Goal: Information Seeking & Learning: Find specific fact

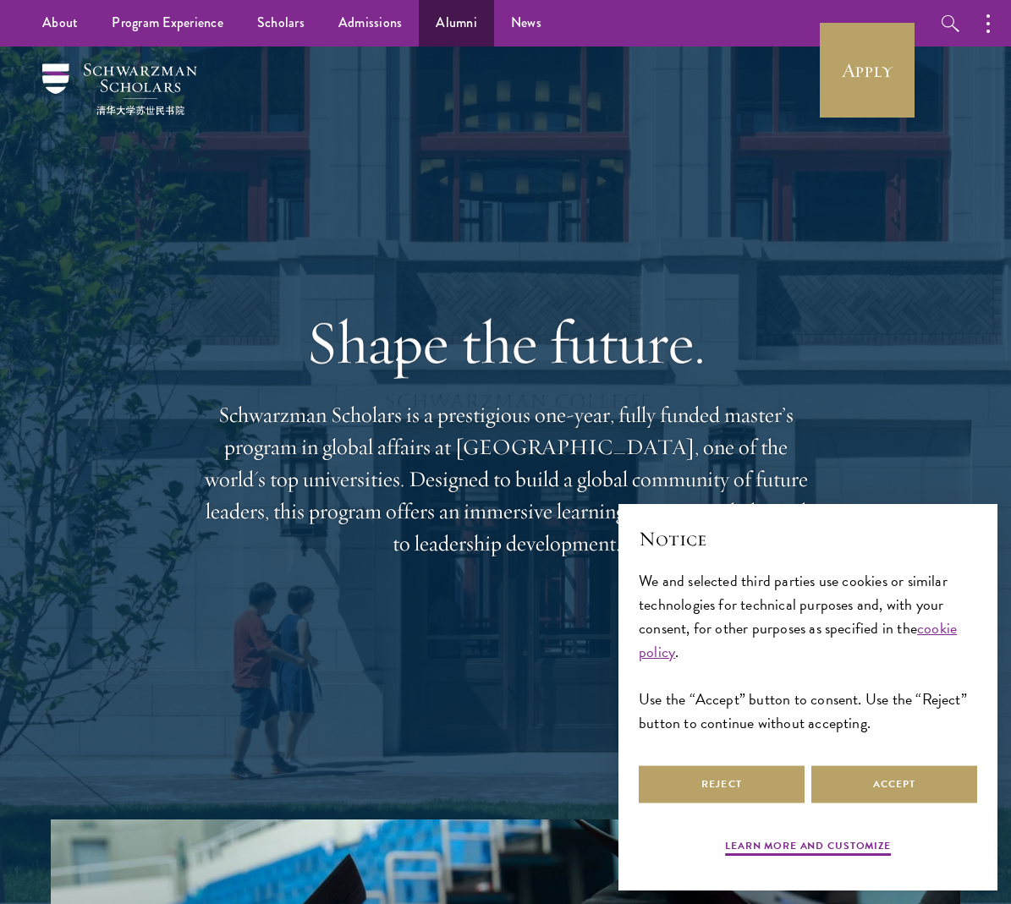
click at [439, 25] on link "Alumni" at bounding box center [456, 23] width 75 height 47
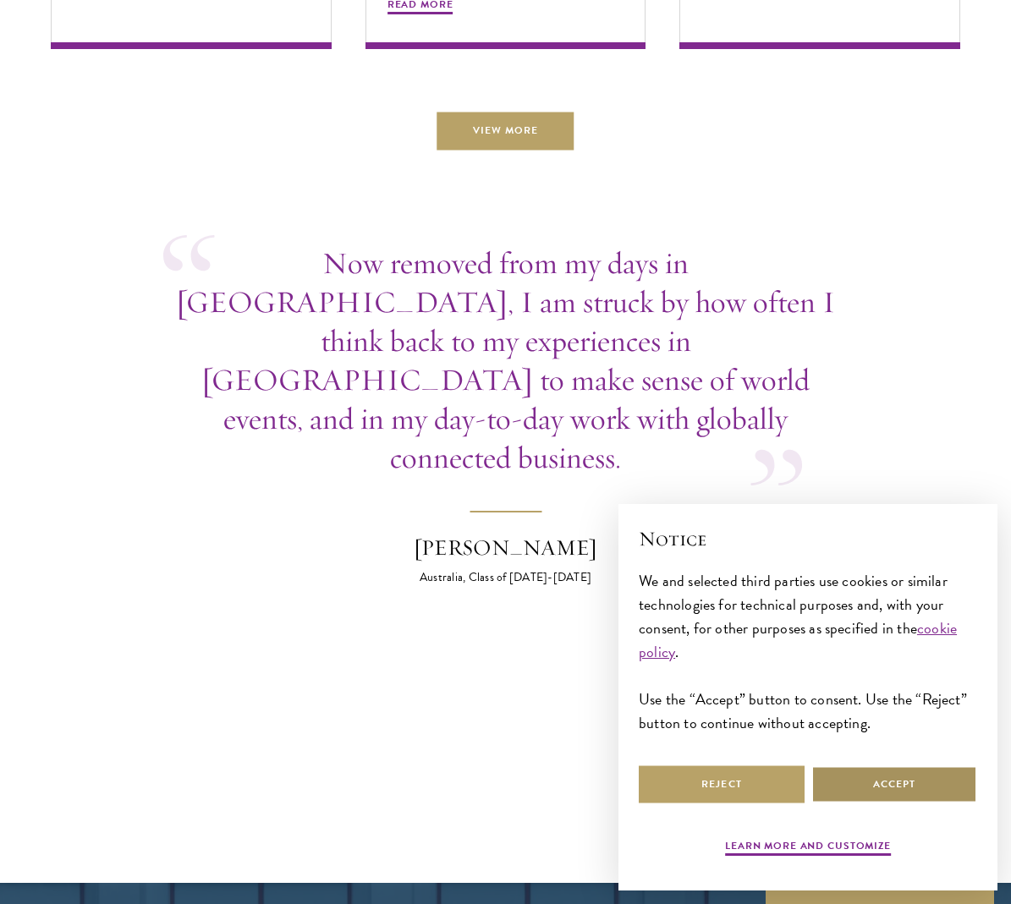
scroll to position [5953, 0]
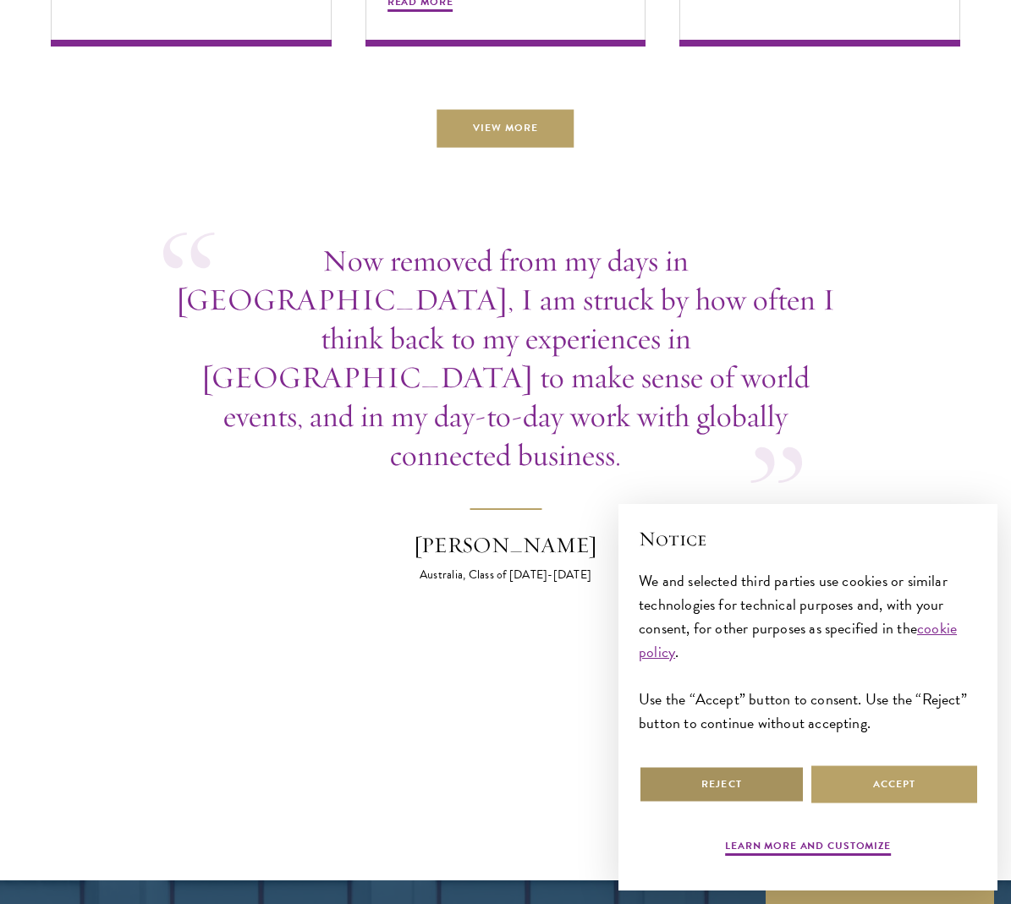
click at [734, 774] on button "Reject" at bounding box center [722, 785] width 166 height 38
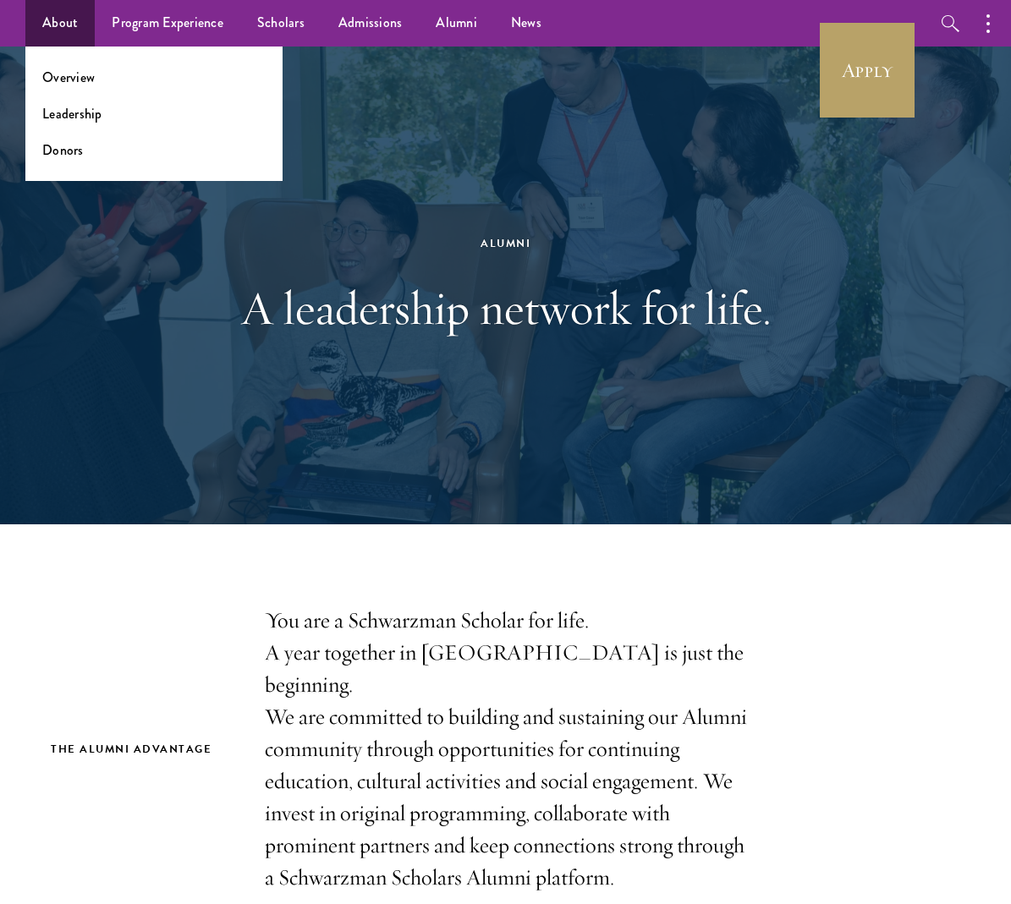
scroll to position [0, 0]
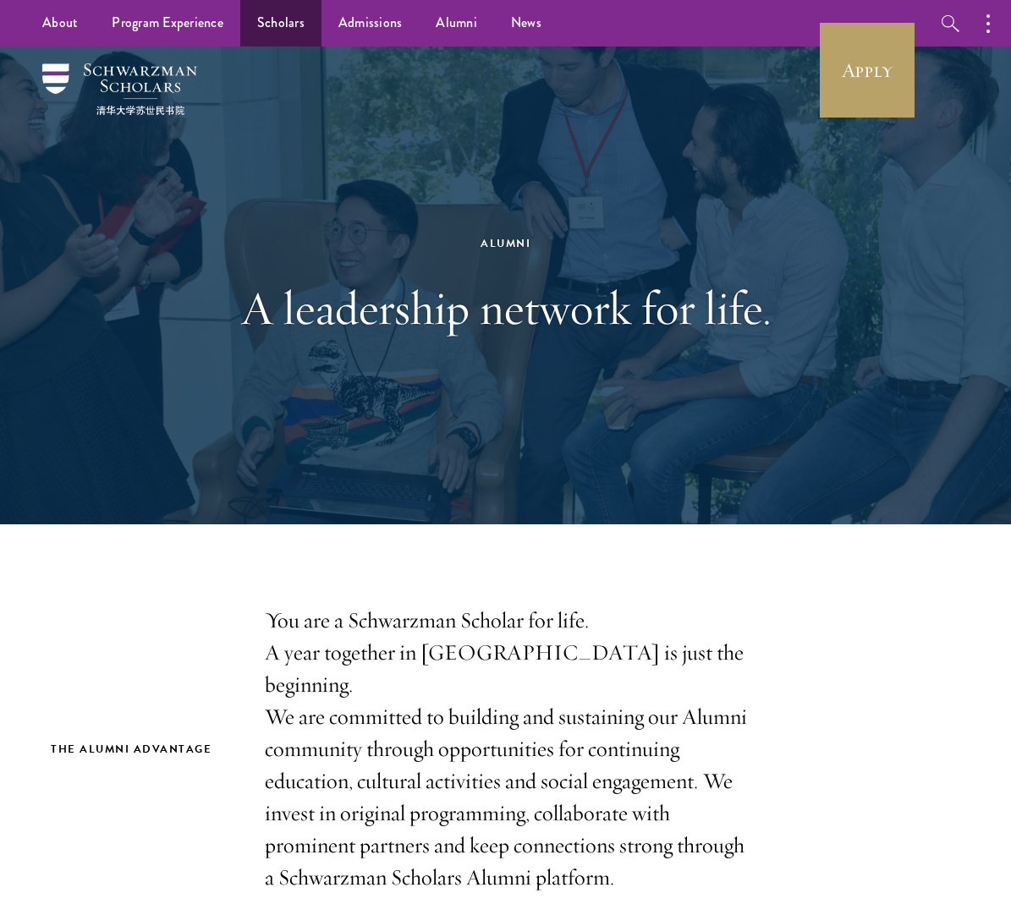
click at [306, 17] on link "Scholars" at bounding box center [280, 23] width 81 height 47
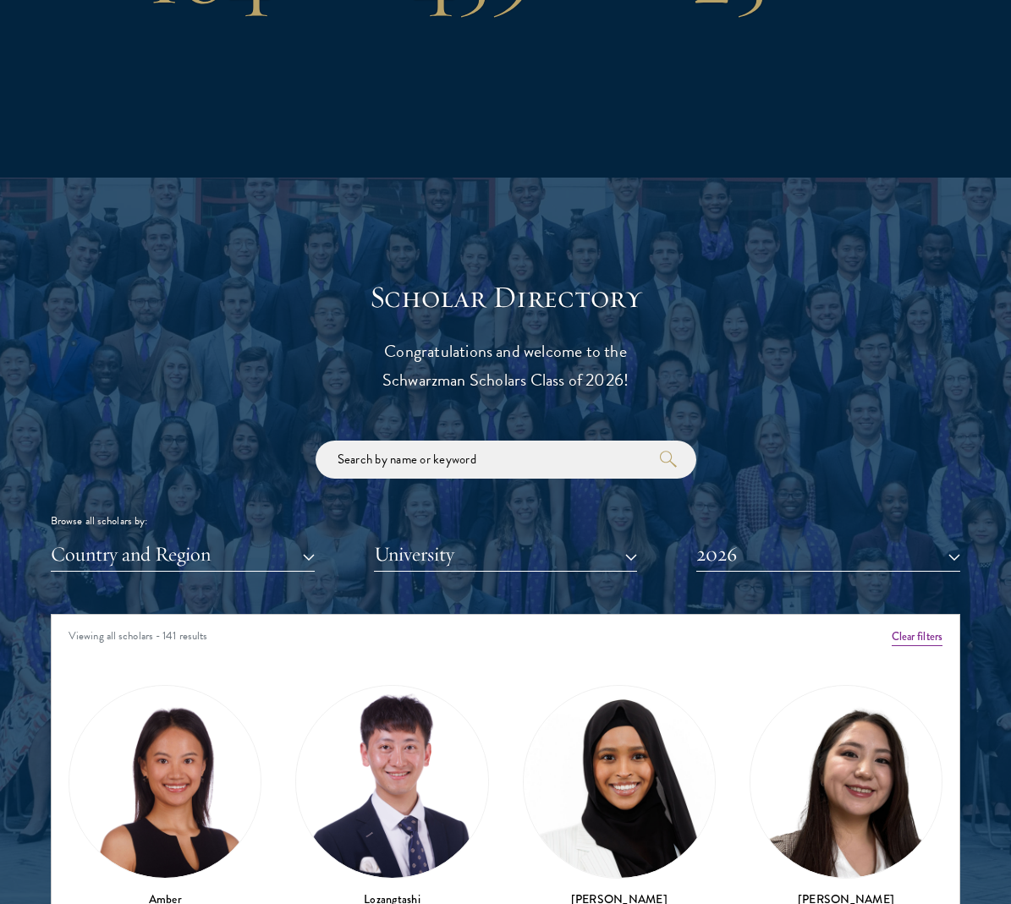
scroll to position [1617, 0]
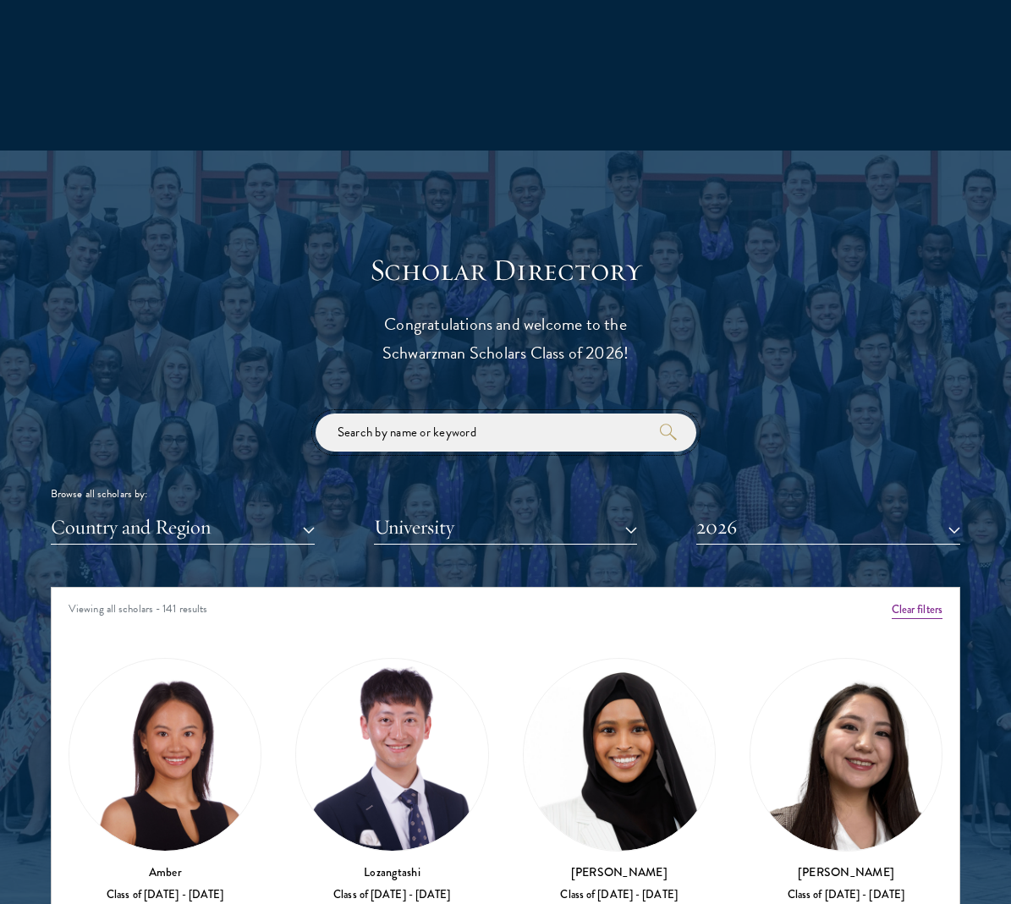
click at [419, 442] on input "search" at bounding box center [506, 433] width 381 height 38
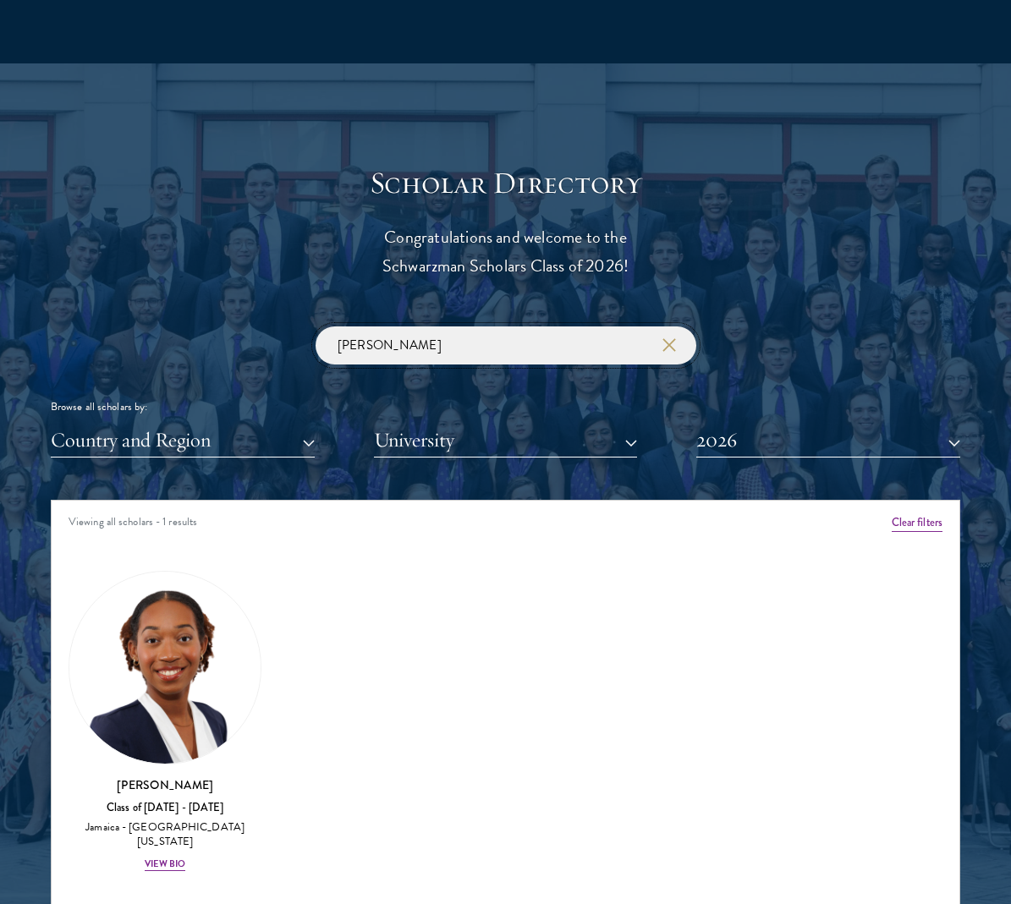
scroll to position [1714, 0]
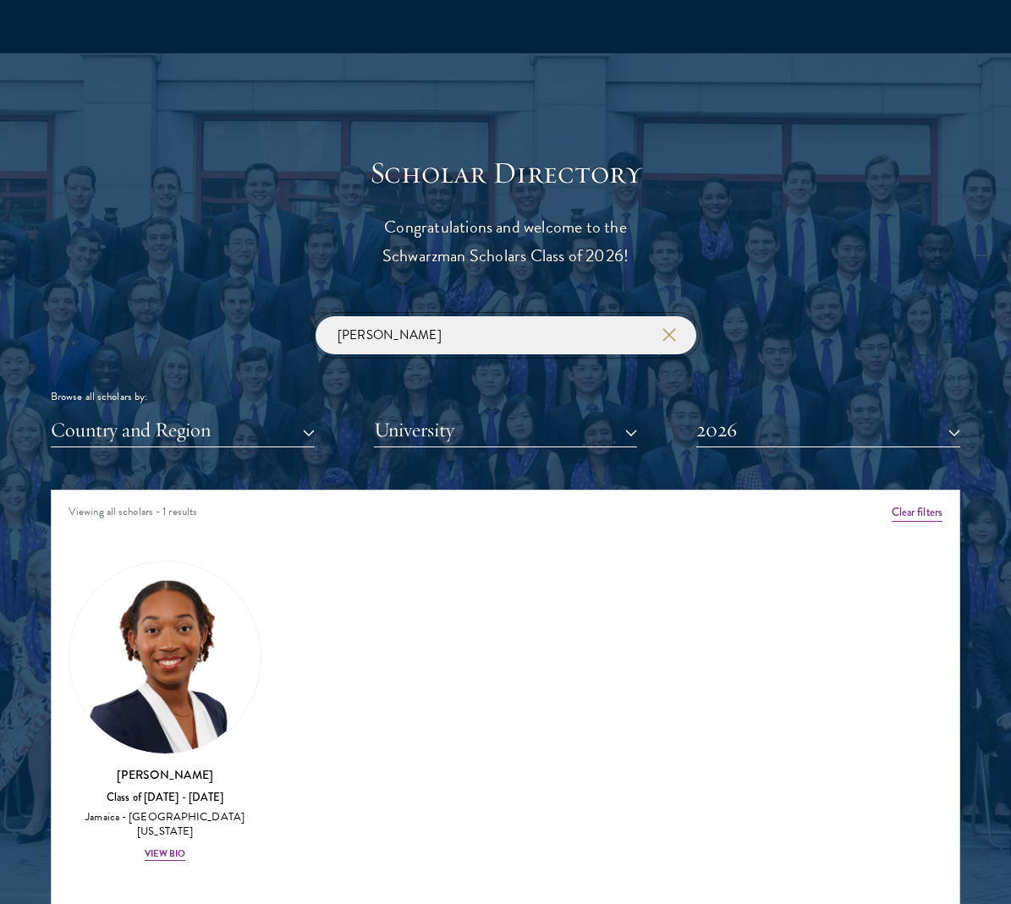
type input "[PERSON_NAME]"
click at [758, 435] on button "2026" at bounding box center [828, 430] width 264 height 35
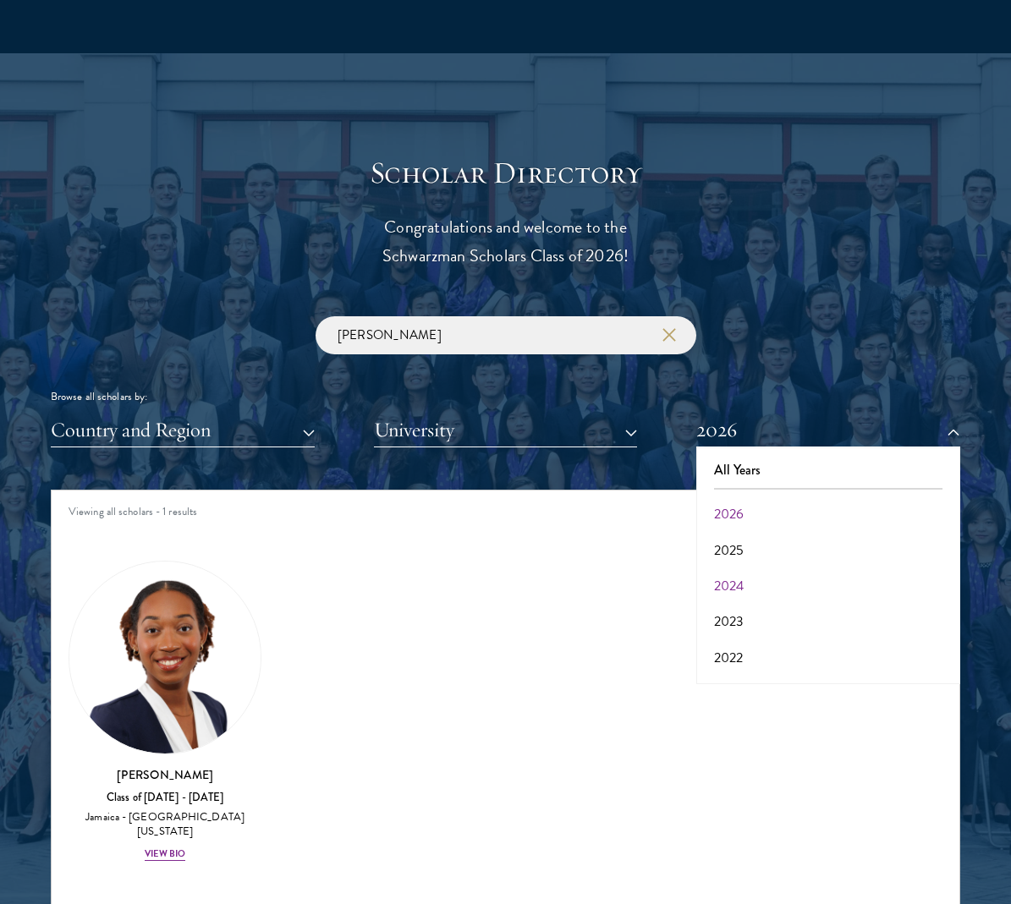
click at [755, 573] on button "2024" at bounding box center [828, 587] width 254 height 36
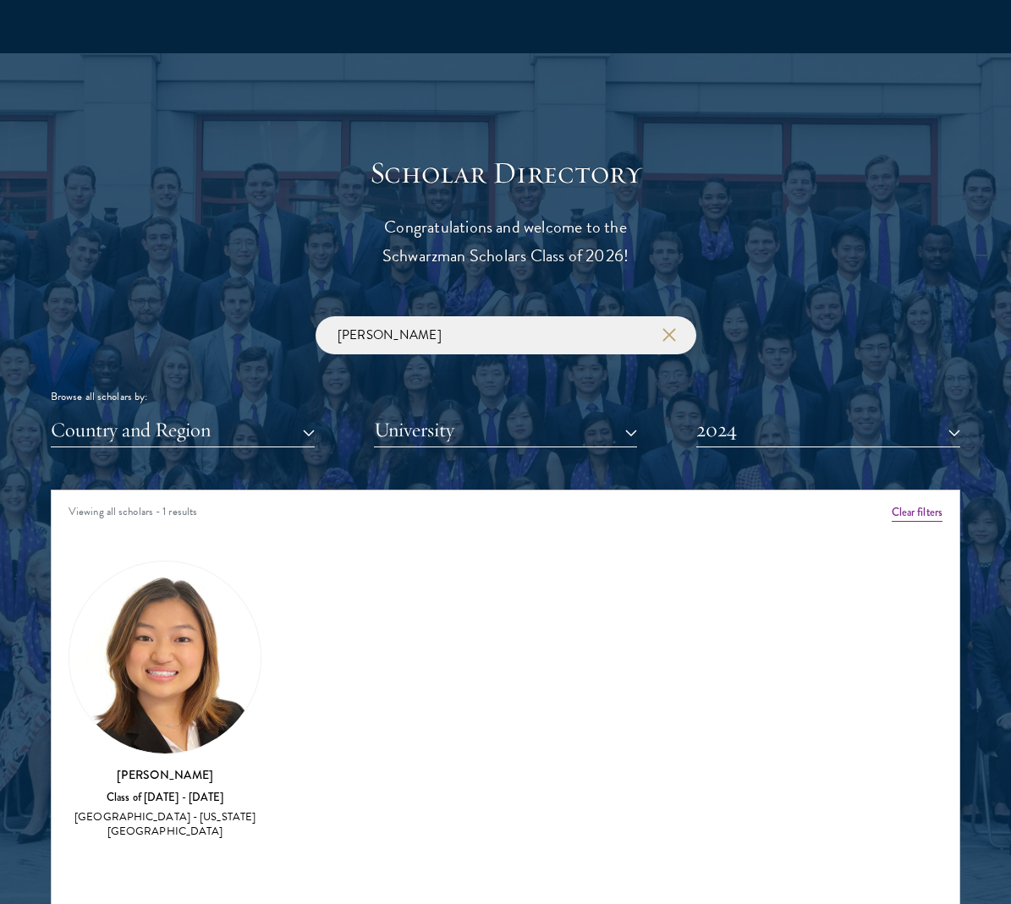
drag, startPoint x: 750, startPoint y: 423, endPoint x: 786, endPoint y: 492, distance: 77.2
click at [753, 427] on button "2024" at bounding box center [828, 430] width 264 height 35
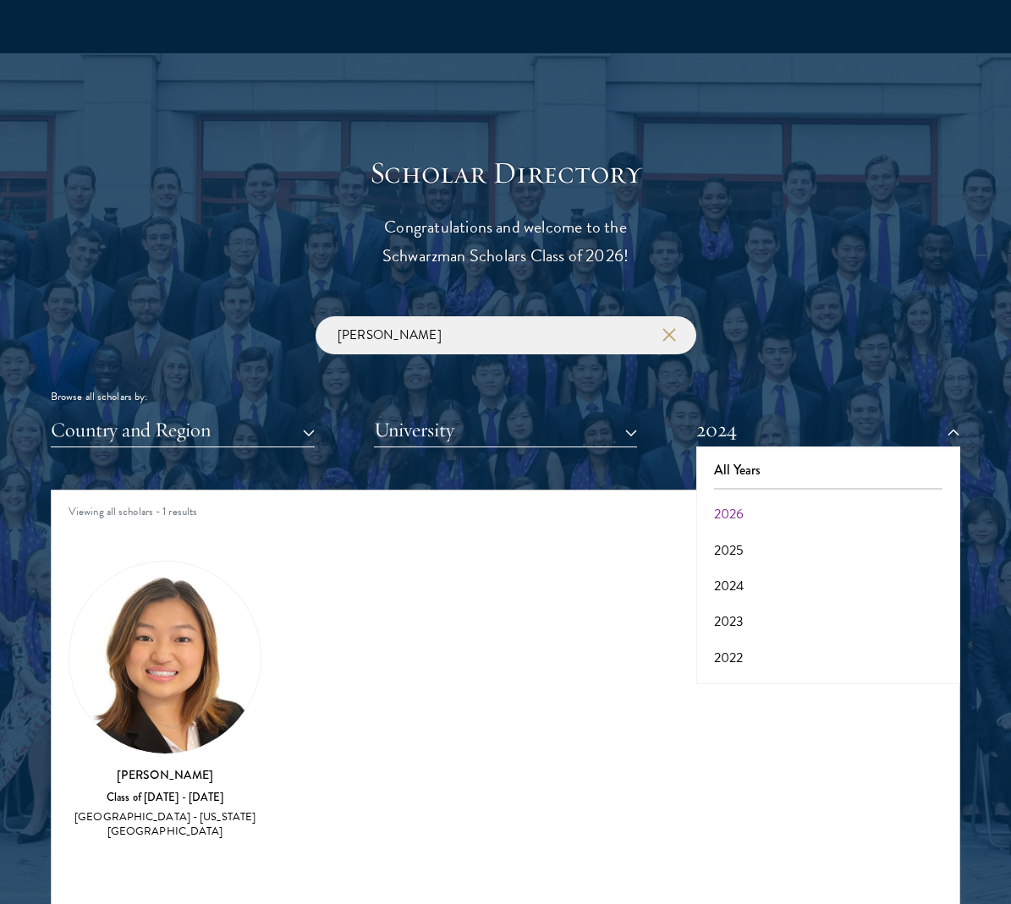
click at [750, 552] on button "2025" at bounding box center [828, 551] width 254 height 36
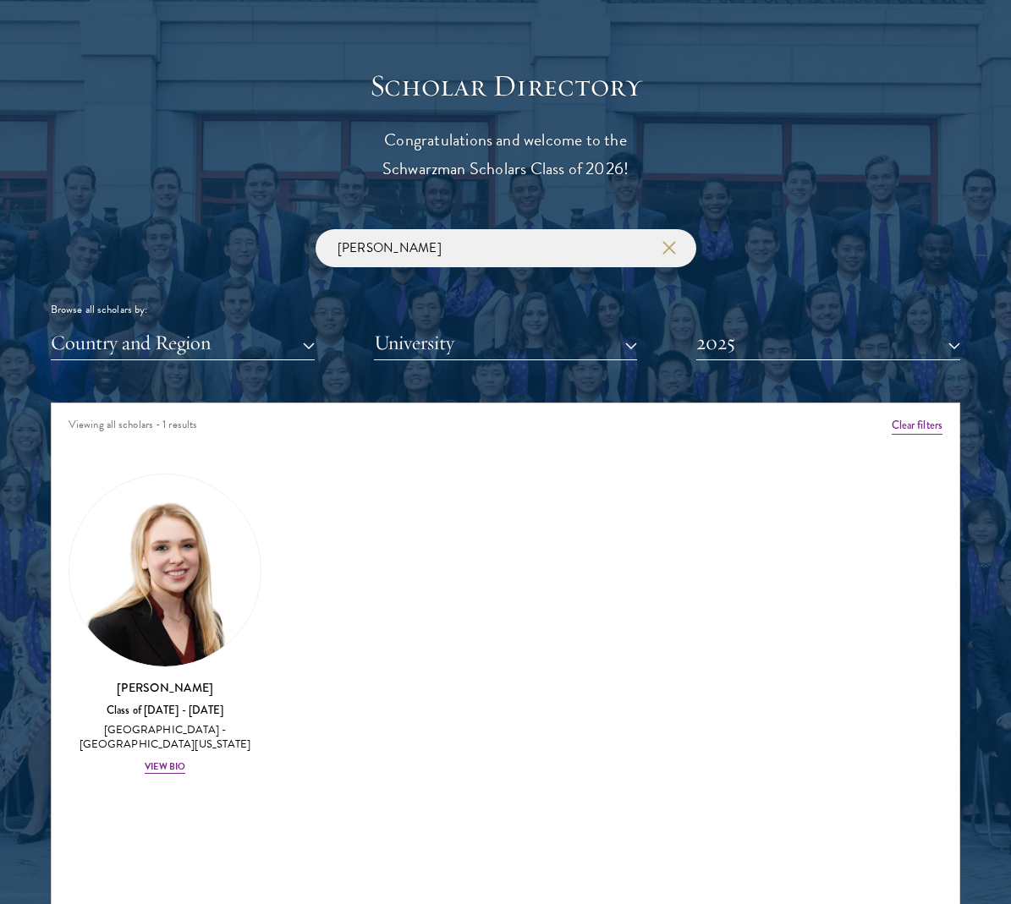
scroll to position [1805, 0]
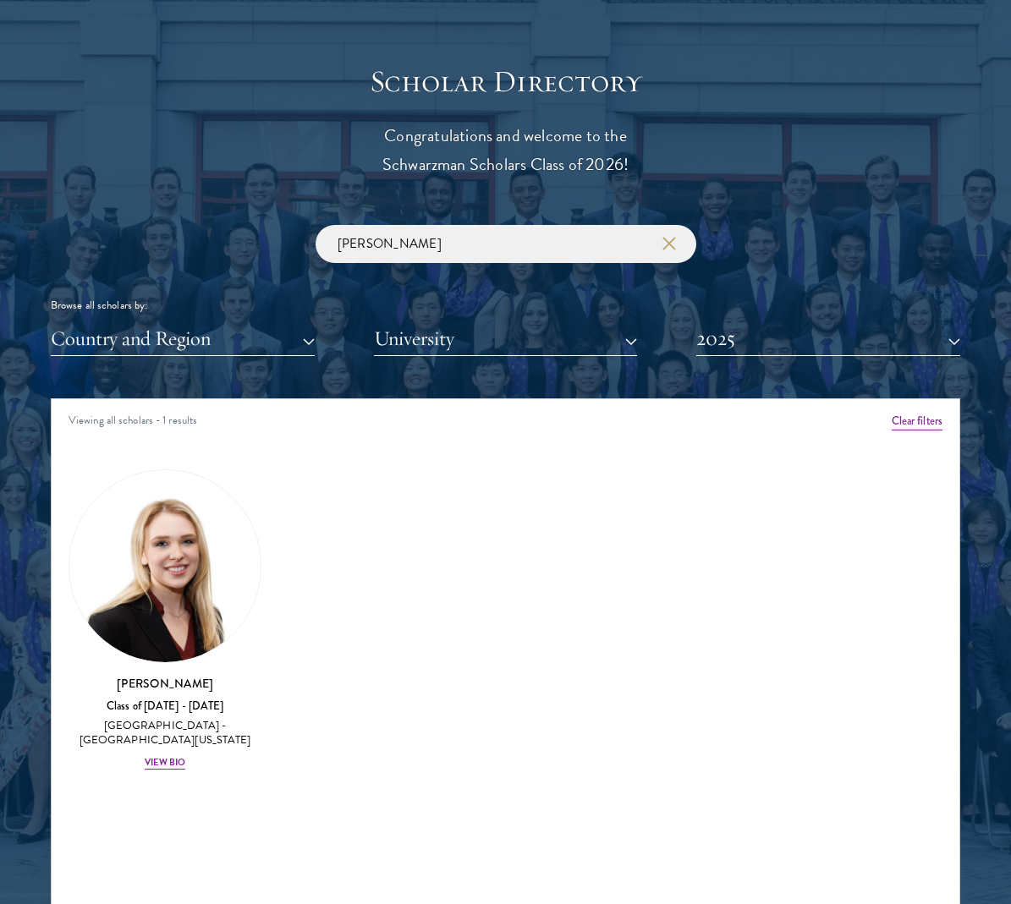
click at [722, 343] on button "2025" at bounding box center [828, 338] width 264 height 35
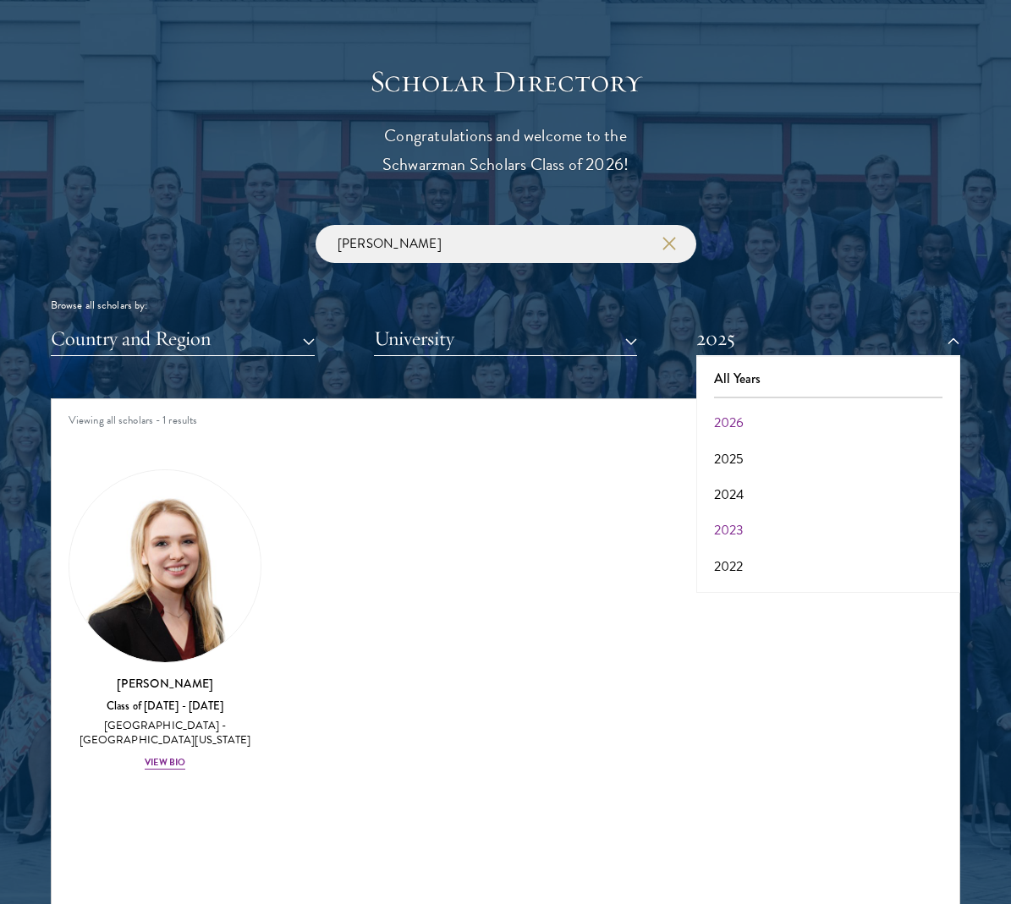
click at [775, 541] on button "2023" at bounding box center [828, 531] width 254 height 36
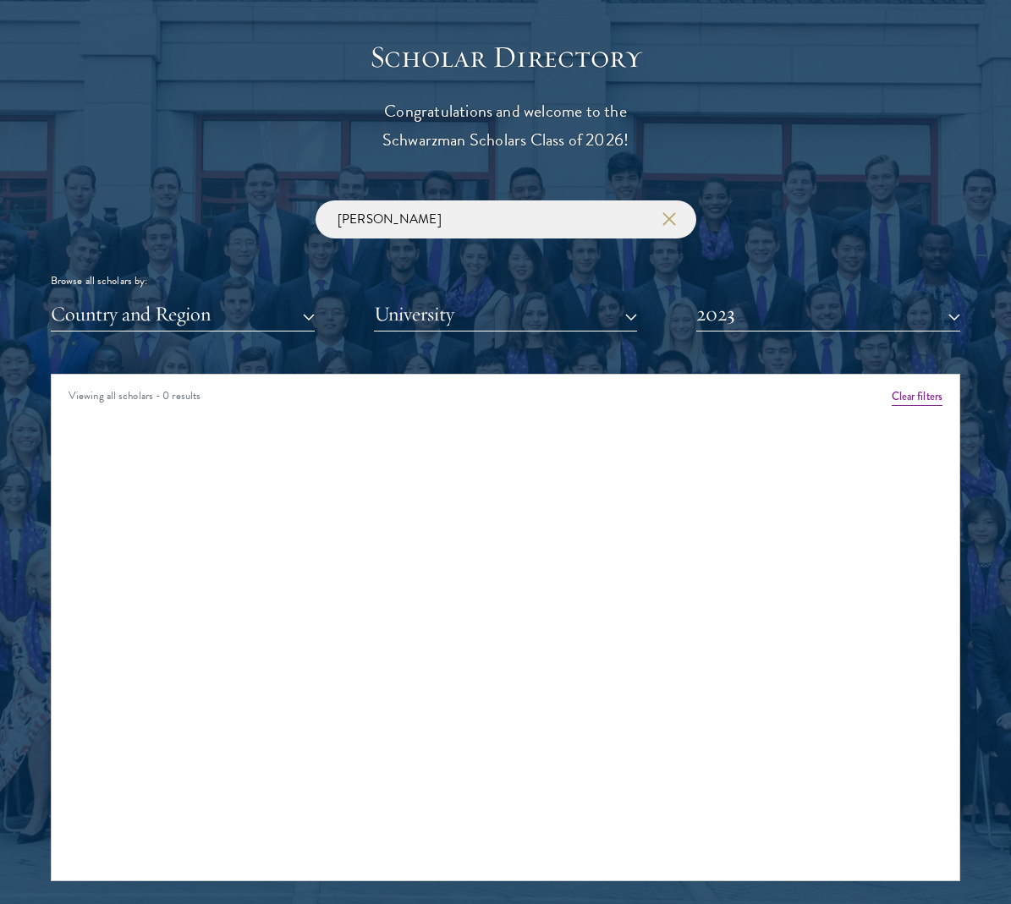
scroll to position [1840, 0]
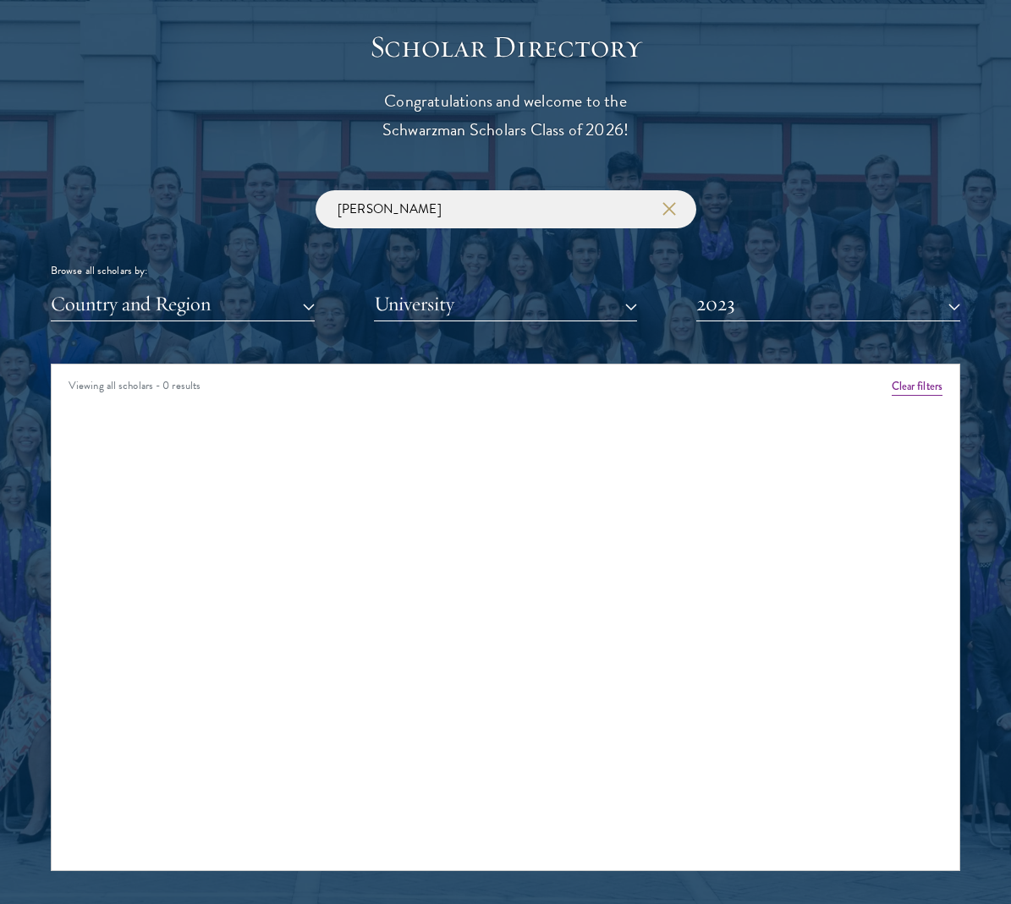
click at [794, 320] on div "Scholar Directory Congratulations and welcome to the Schwarzman Scholars Class …" at bounding box center [505, 450] width 909 height 843
click at [794, 299] on button "2023" at bounding box center [828, 304] width 264 height 35
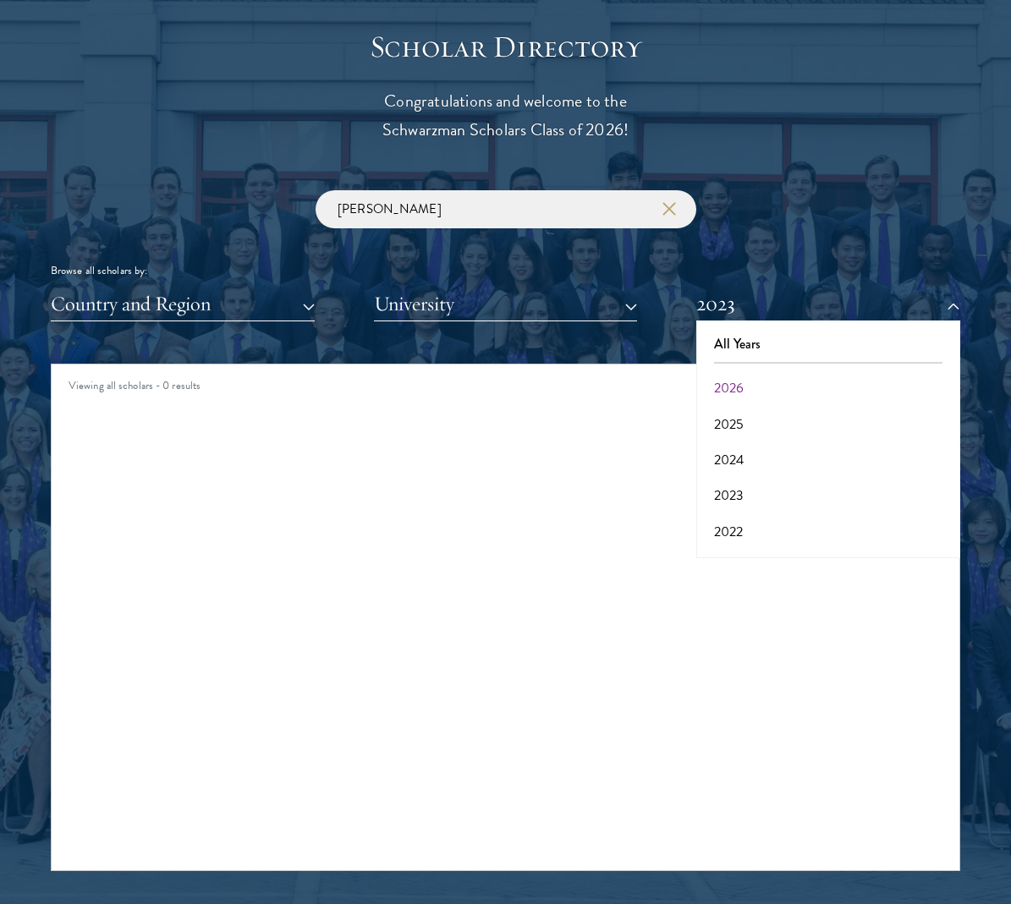
click at [783, 529] on button "2022" at bounding box center [828, 532] width 254 height 36
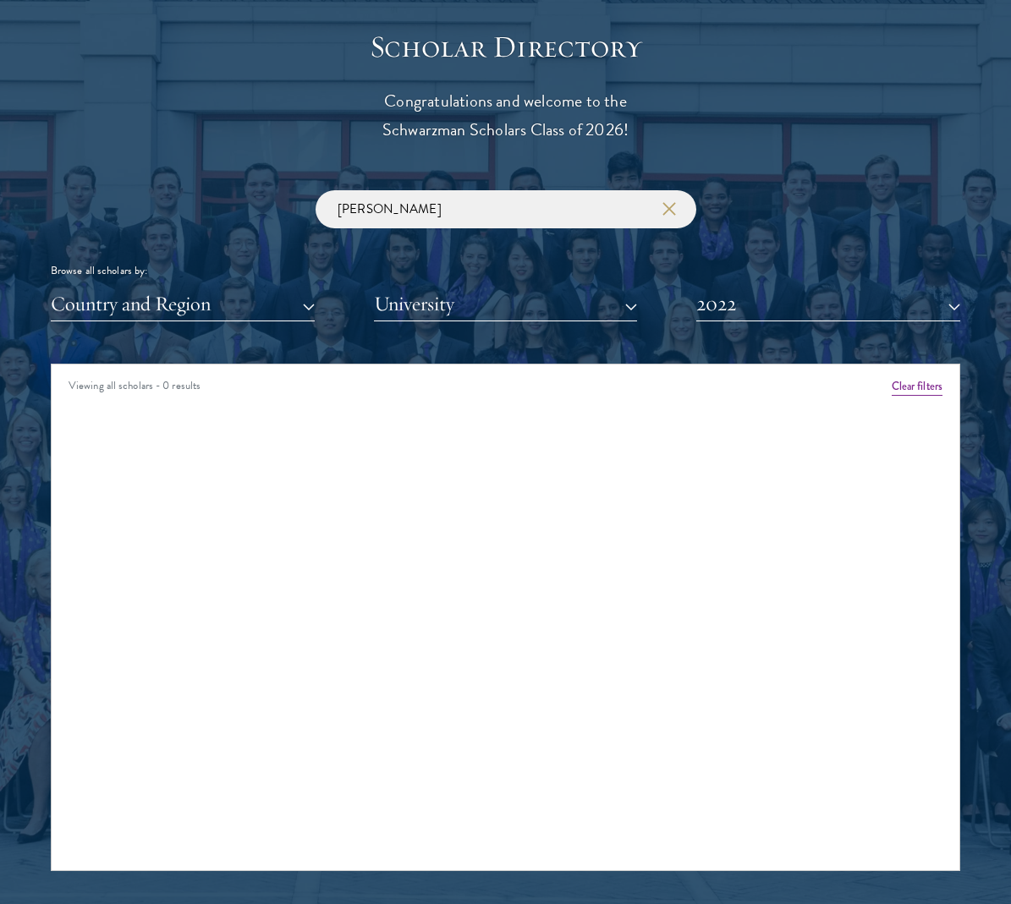
click at [786, 294] on button "2022" at bounding box center [828, 304] width 264 height 35
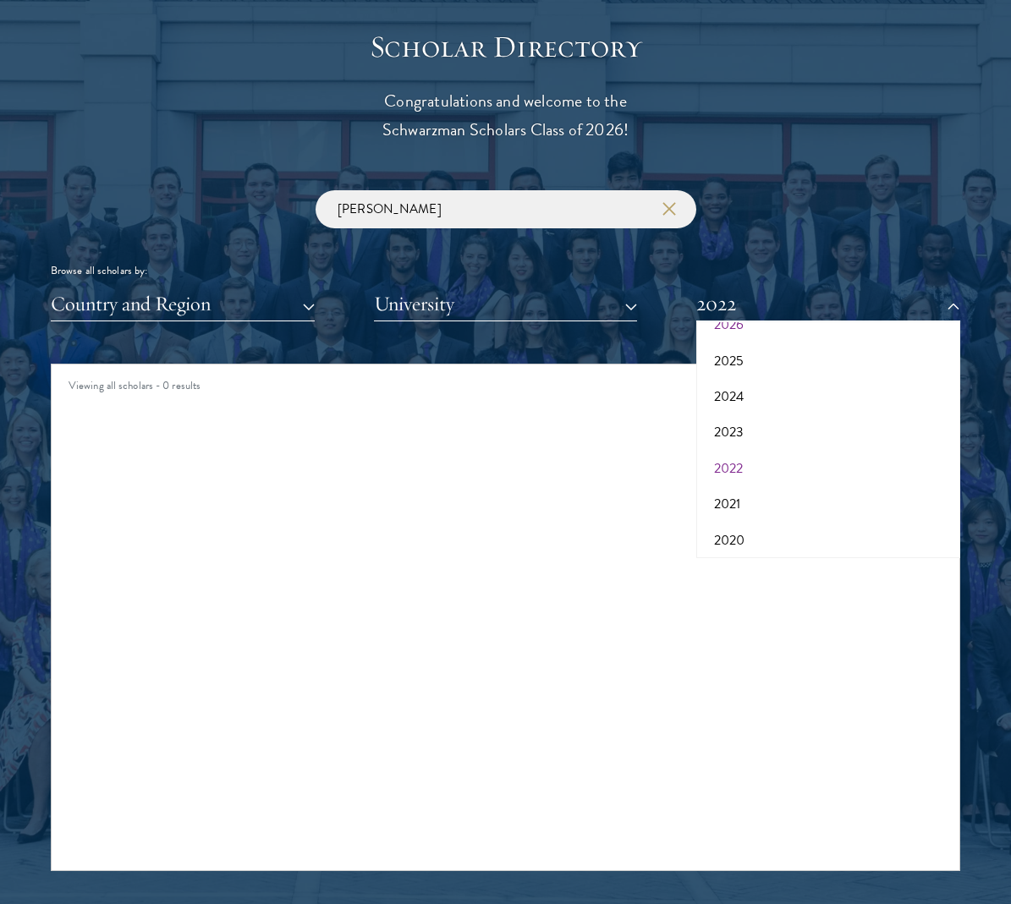
scroll to position [65, 0]
click at [776, 493] on button "2021" at bounding box center [828, 503] width 254 height 36
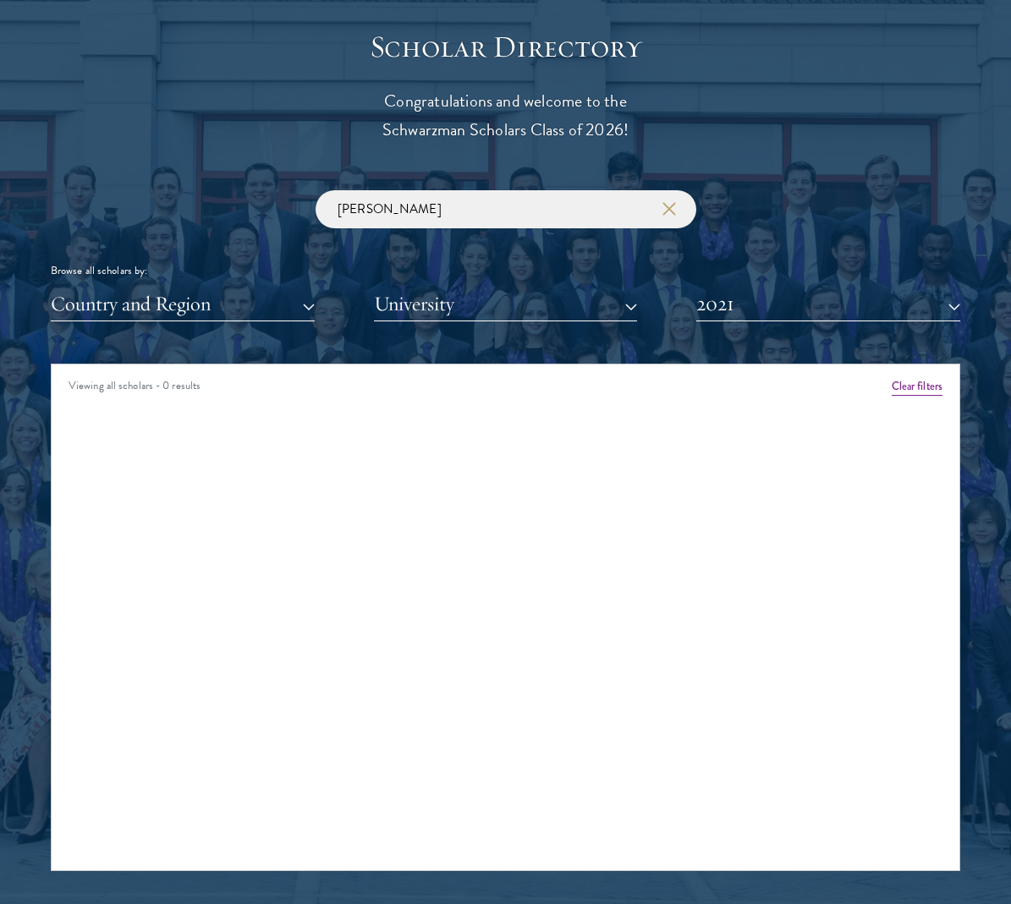
click at [781, 307] on button "2021" at bounding box center [828, 304] width 264 height 35
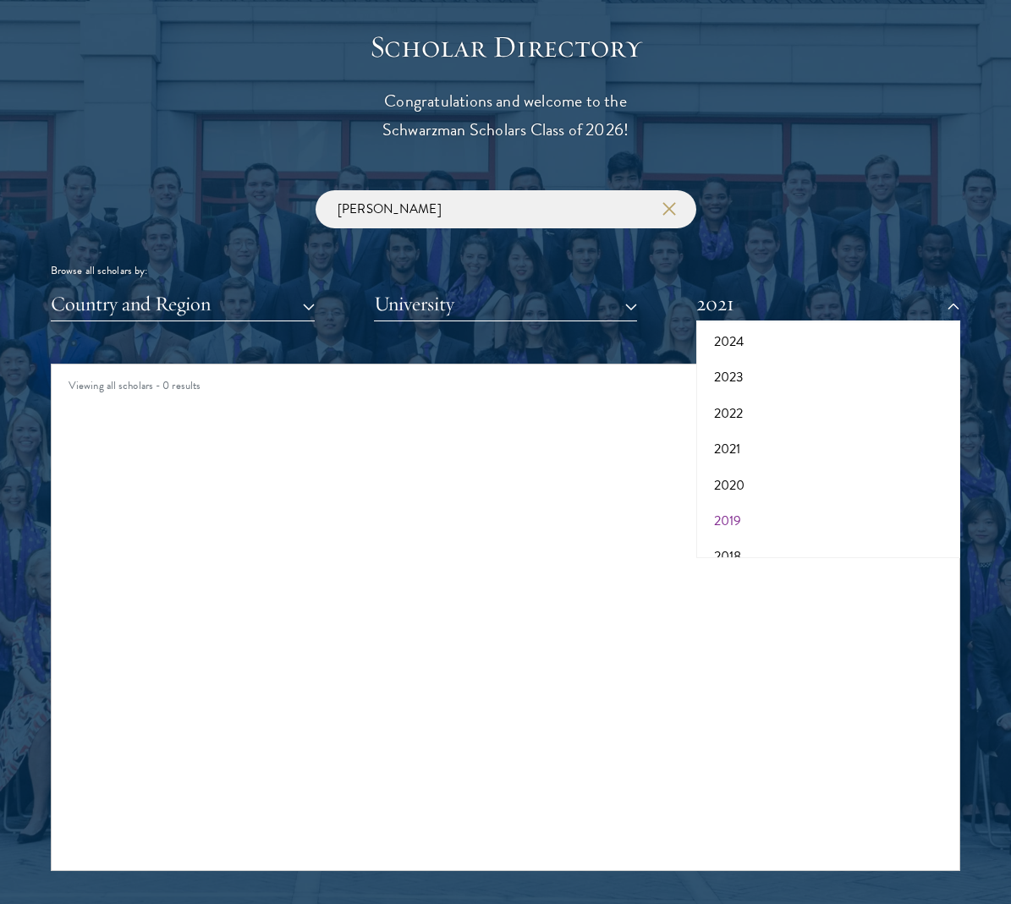
scroll to position [122, 0]
click at [777, 475] on button "2020" at bounding box center [828, 482] width 254 height 36
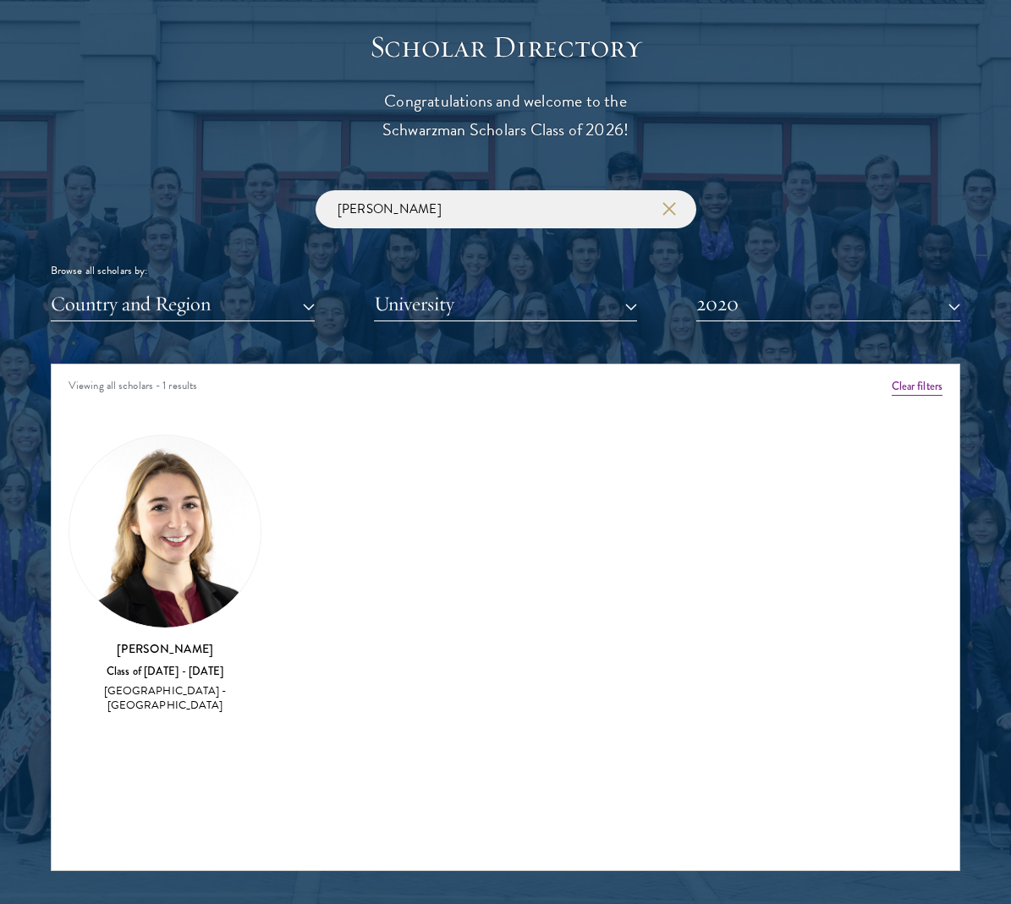
click at [162, 587] on img at bounding box center [164, 531] width 191 height 191
